Goal: Transaction & Acquisition: Purchase product/service

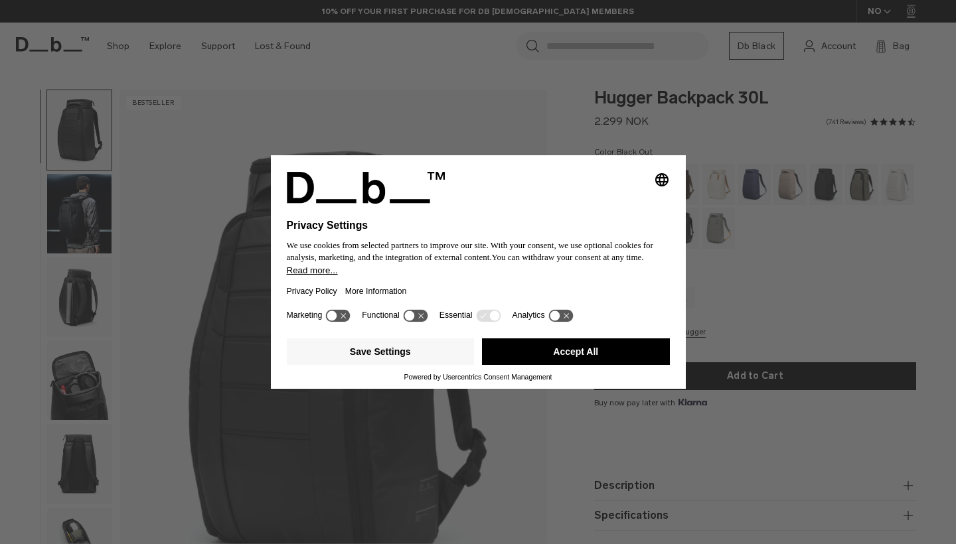
click at [678, 104] on div "Selecting an option will immediately change the language Privacy Settings We us…" at bounding box center [478, 272] width 956 height 544
click at [685, 130] on div "Selecting an option will immediately change the language Privacy Settings We us…" at bounding box center [478, 272] width 956 height 544
click at [579, 362] on button "Accept All" at bounding box center [576, 352] width 188 height 27
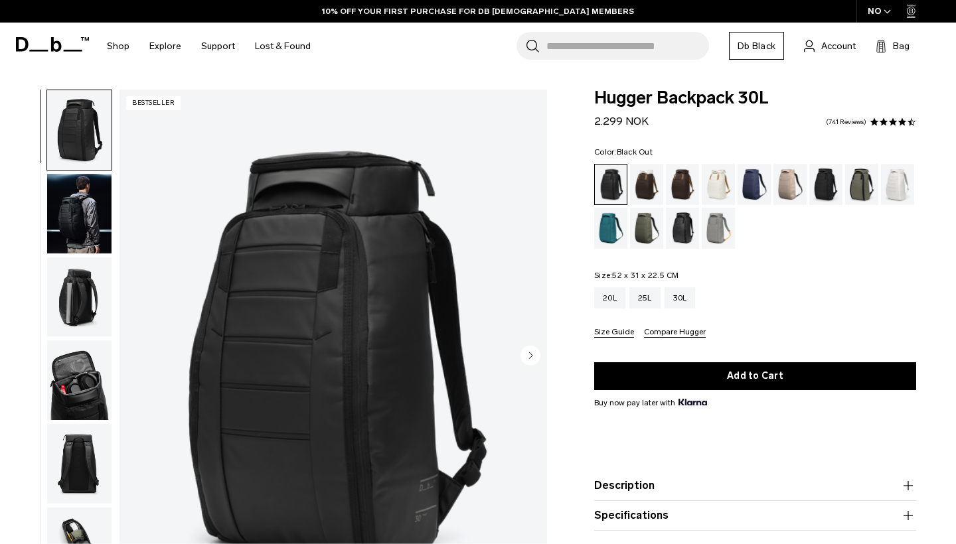
click at [672, 95] on span "Hugger Backpack 30L" at bounding box center [755, 98] width 322 height 17
click at [78, 376] on img "button" at bounding box center [79, 380] width 64 height 80
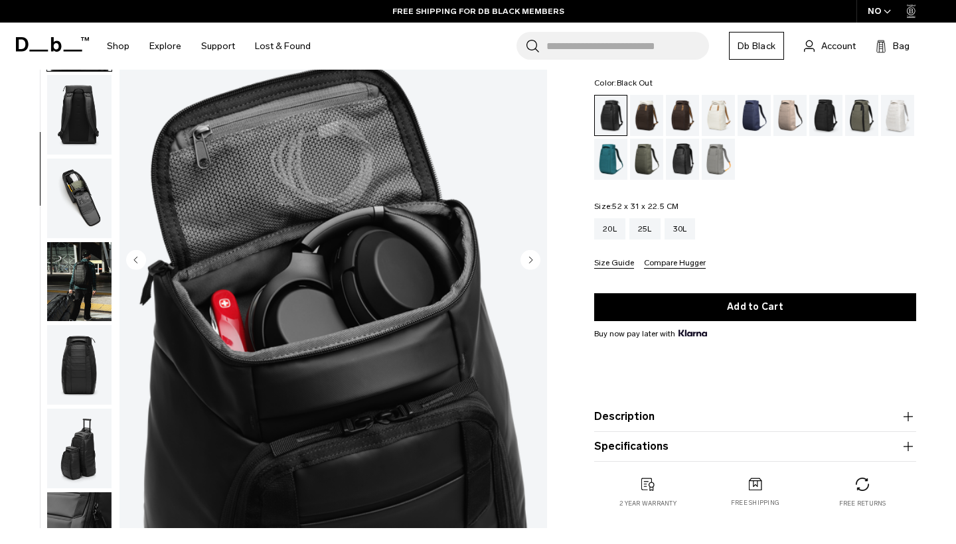
scroll to position [96, 0]
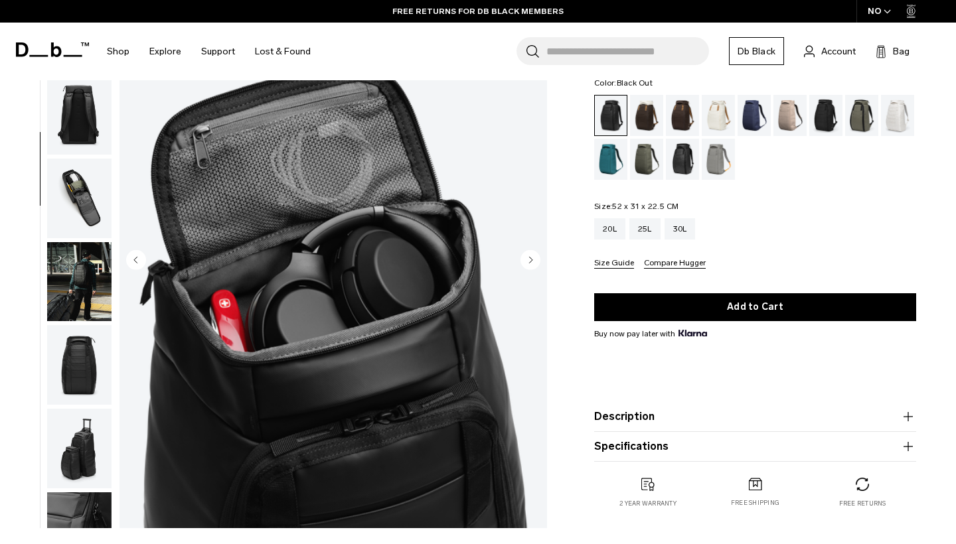
click at [84, 296] on img "button" at bounding box center [79, 282] width 64 height 80
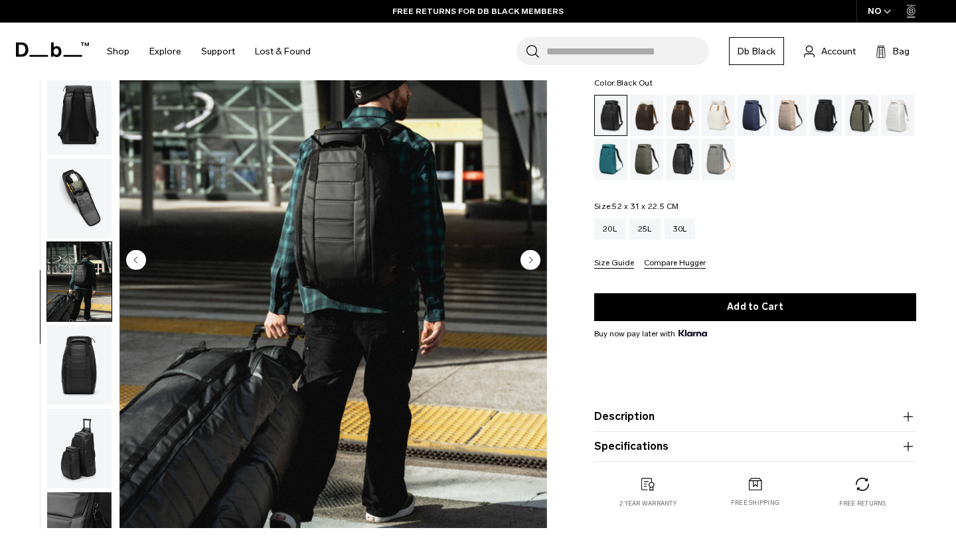
scroll to position [392, 0]
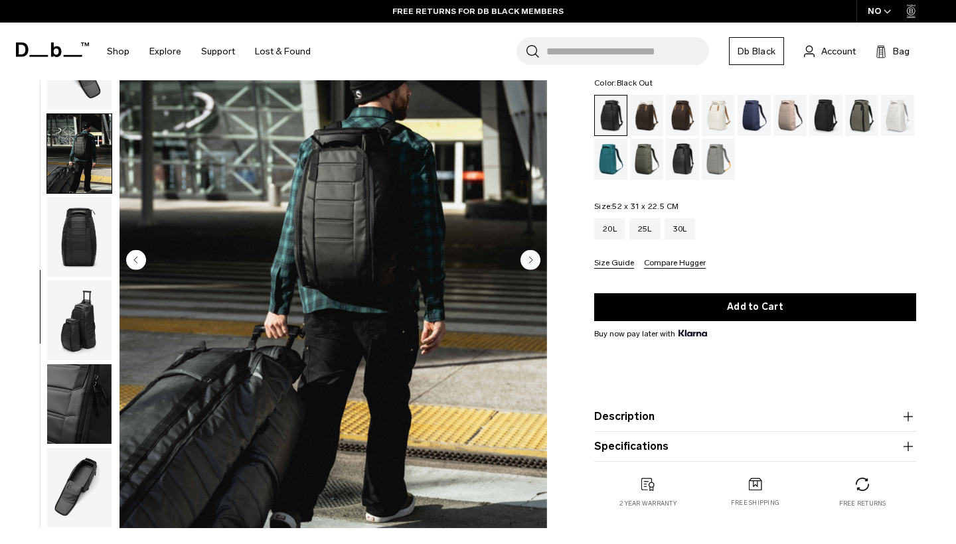
click at [78, 270] on img "button" at bounding box center [79, 237] width 64 height 80
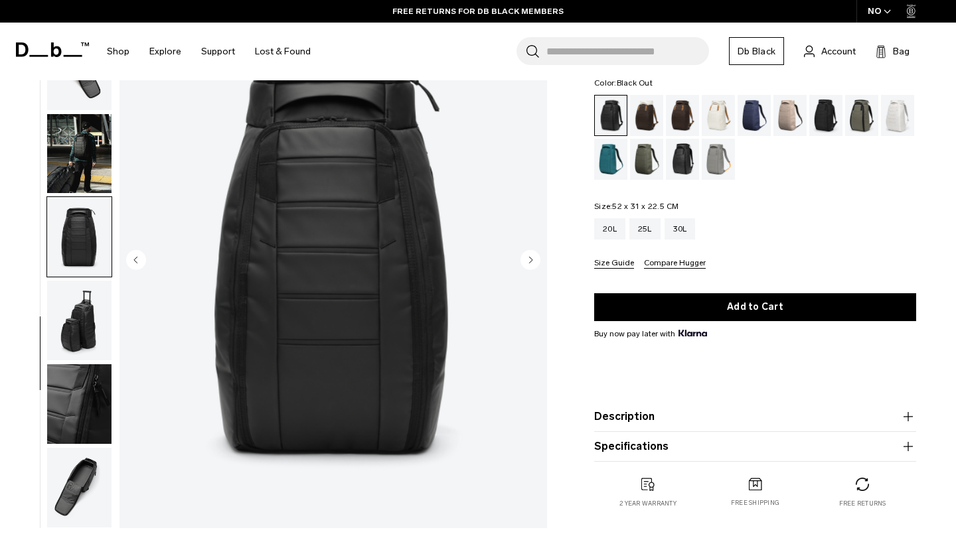
click at [77, 308] on img "button" at bounding box center [79, 321] width 64 height 80
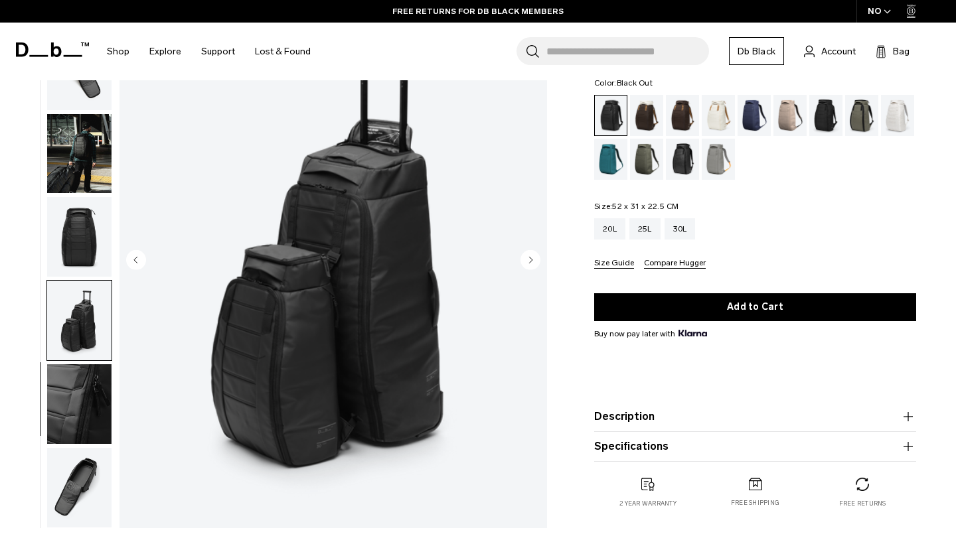
click at [76, 383] on img "button" at bounding box center [79, 404] width 64 height 80
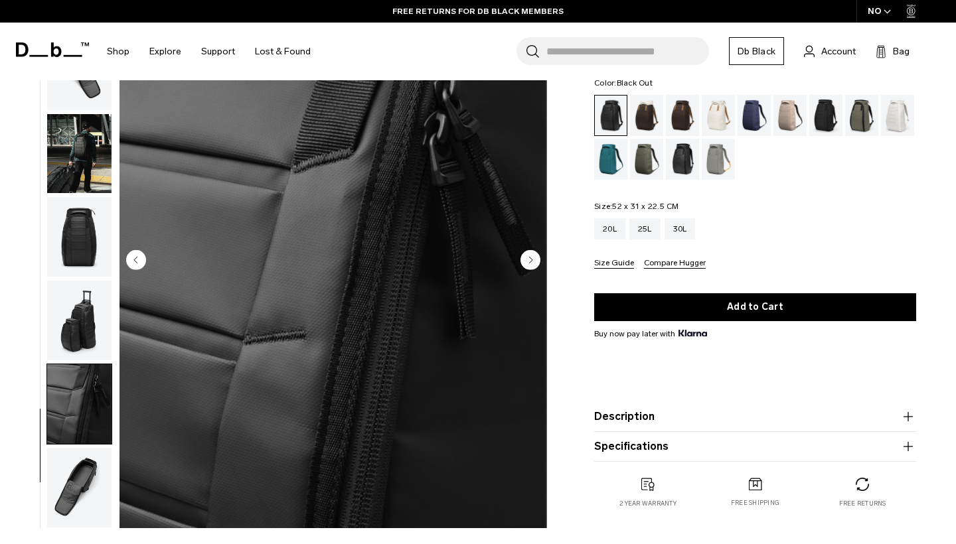
click at [74, 483] on img "button" at bounding box center [79, 488] width 64 height 80
